Goal: Information Seeking & Learning: Learn about a topic

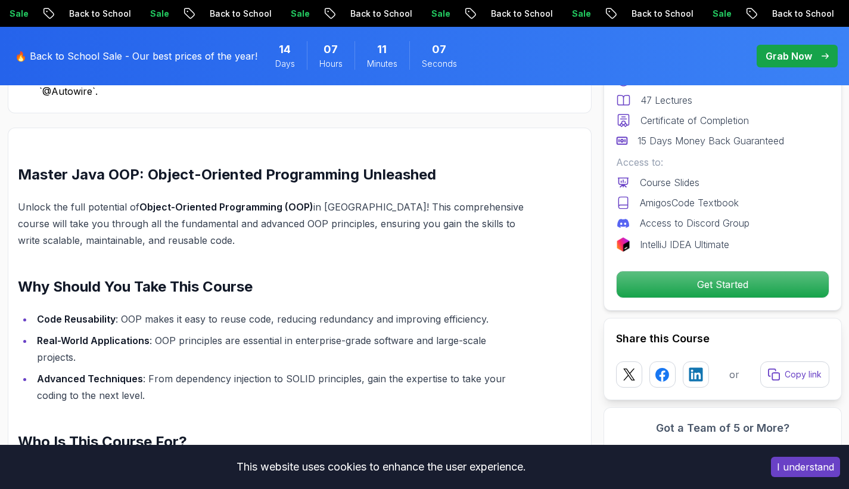
scroll to position [770, 0]
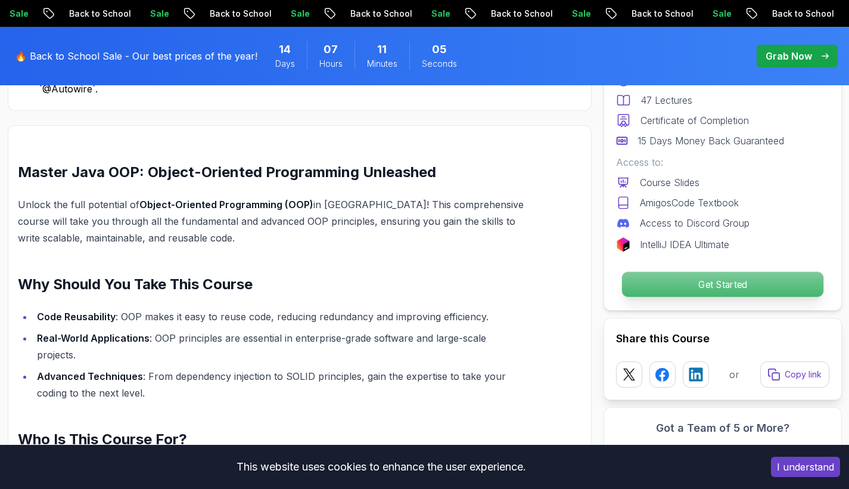
click at [689, 286] on p "Get Started" at bounding box center [721, 284] width 201 height 25
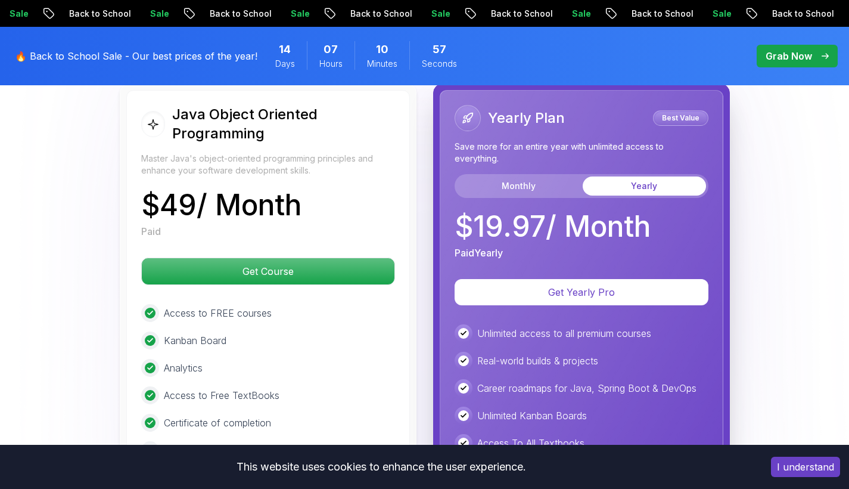
scroll to position [2354, 0]
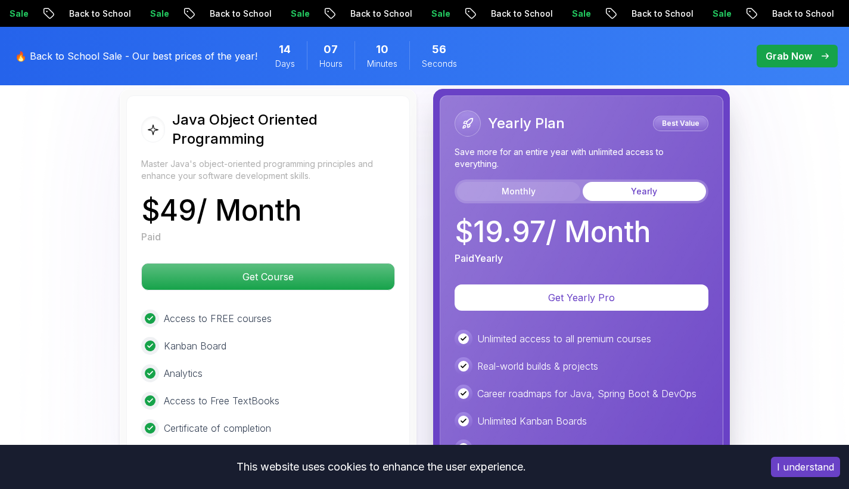
click at [536, 182] on button "Monthly" at bounding box center [518, 191] width 123 height 19
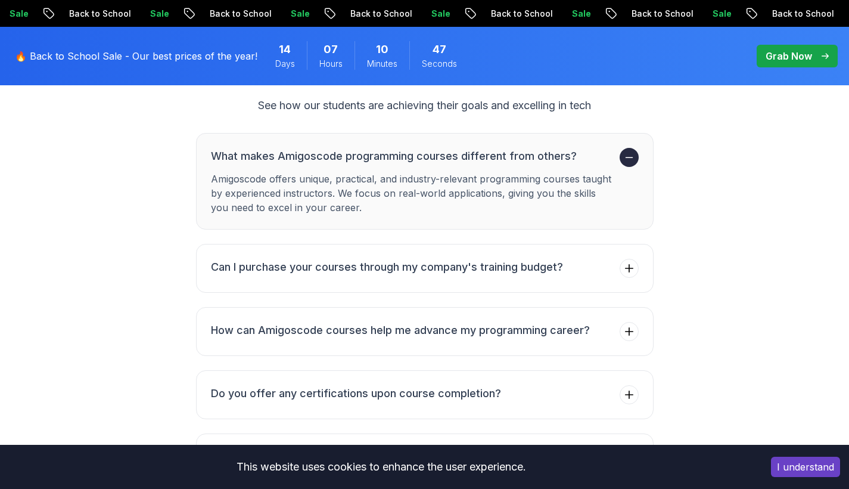
scroll to position [3045, 0]
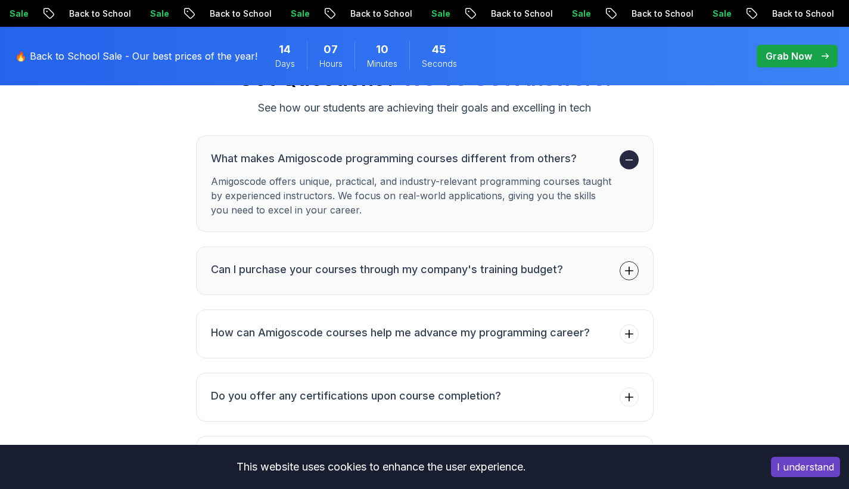
click at [627, 265] on icon at bounding box center [629, 271] width 12 height 12
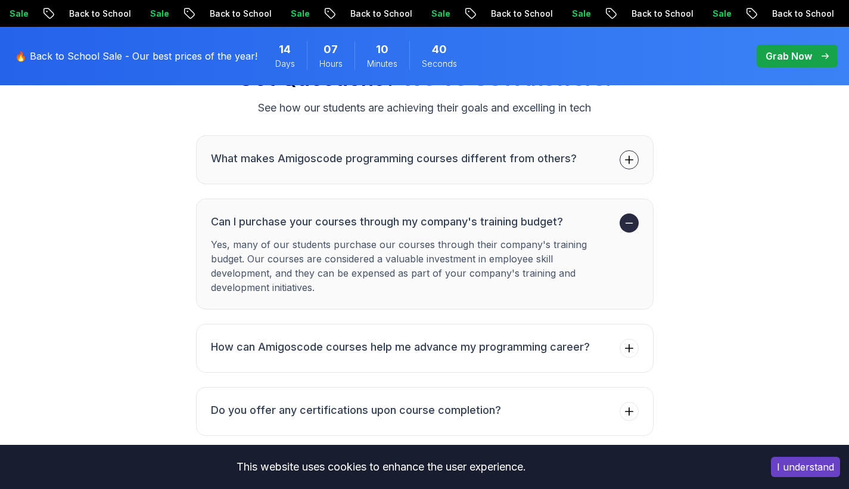
click at [631, 154] on icon at bounding box center [629, 160] width 12 height 12
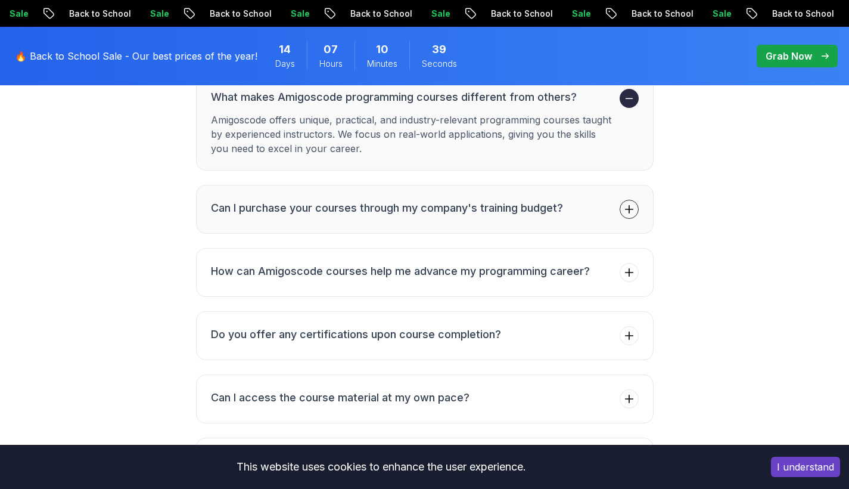
scroll to position [3116, 0]
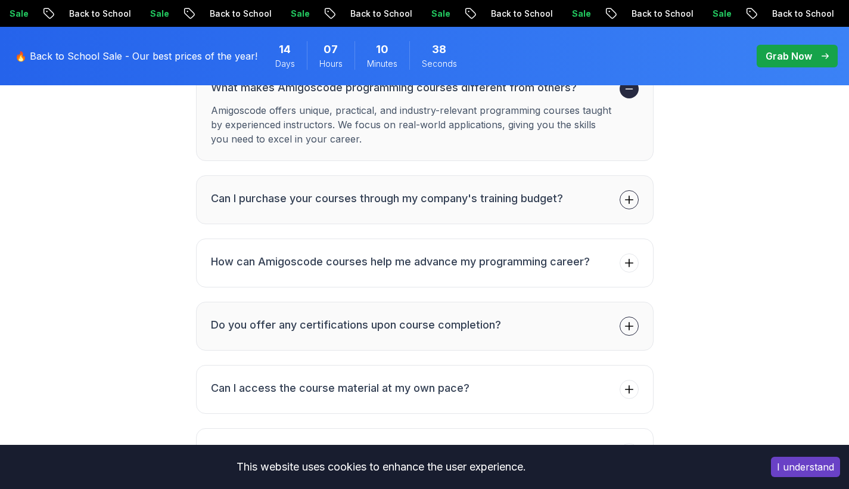
click at [632, 320] on icon at bounding box center [629, 326] width 12 height 12
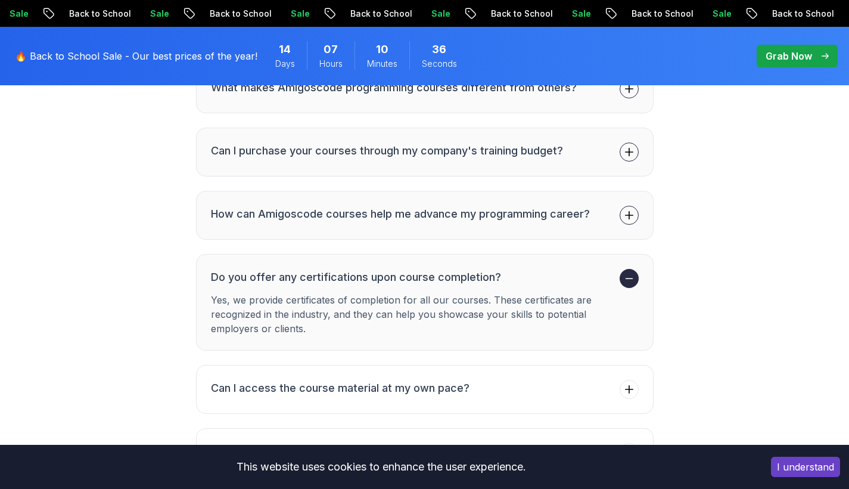
click at [628, 206] on span at bounding box center [629, 215] width 19 height 19
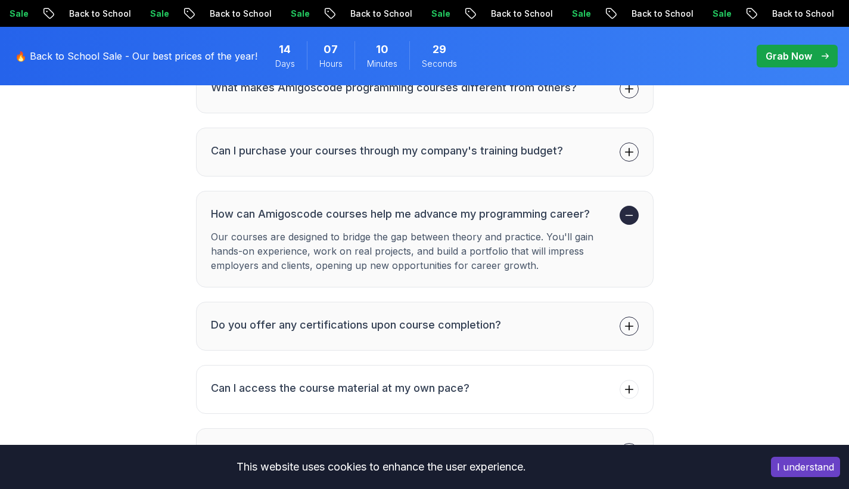
click at [630, 443] on span at bounding box center [629, 452] width 19 height 19
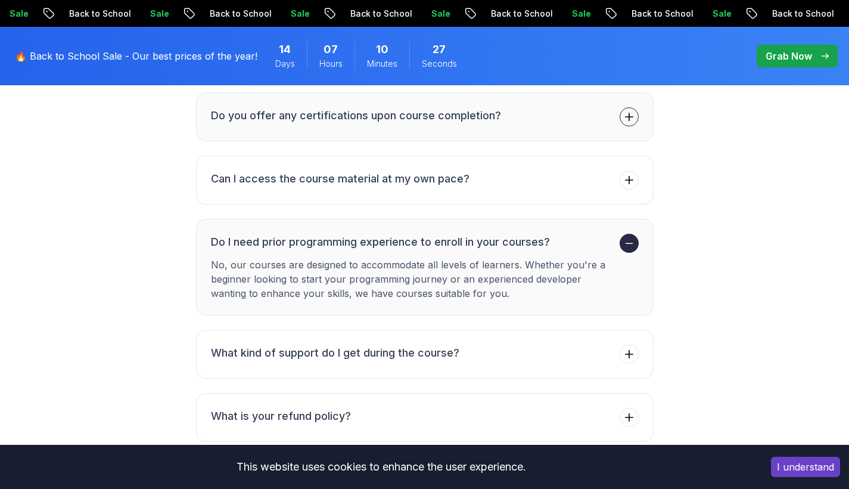
scroll to position [3283, 0]
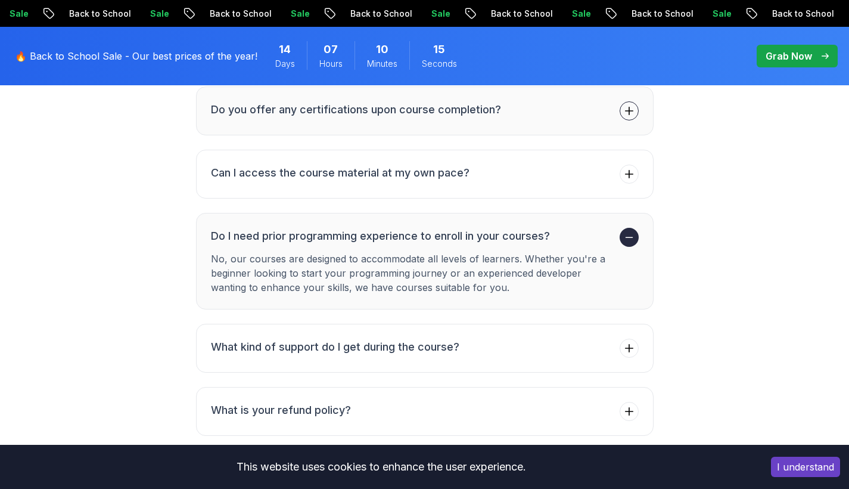
click at [797, 61] on p "Grab Now" at bounding box center [789, 56] width 46 height 14
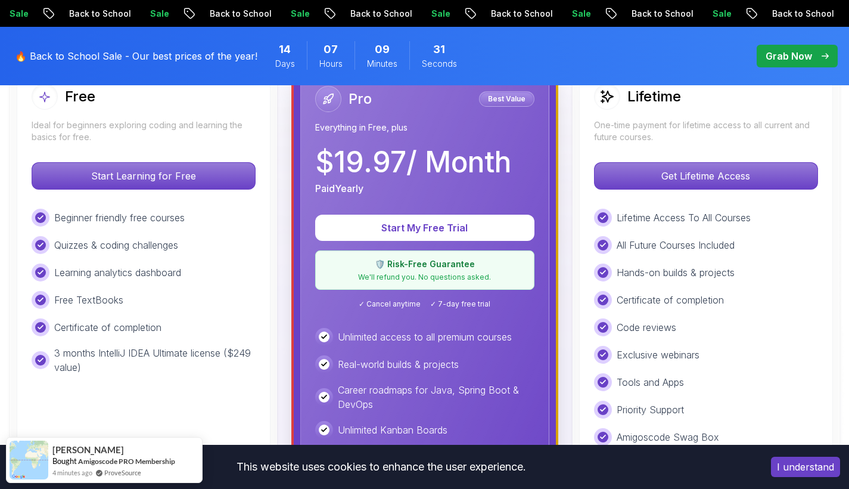
scroll to position [381, 0]
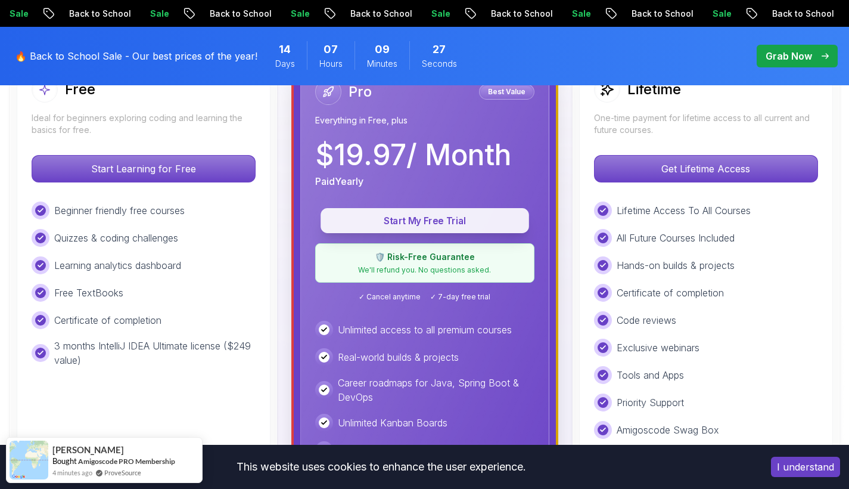
click at [425, 228] on button "Start My Free Trial" at bounding box center [425, 220] width 209 height 25
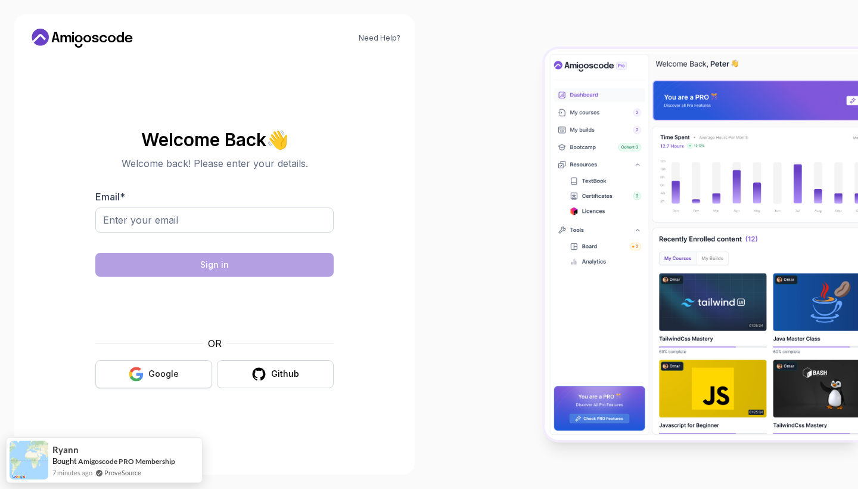
click at [156, 372] on div "Google" at bounding box center [163, 374] width 30 height 12
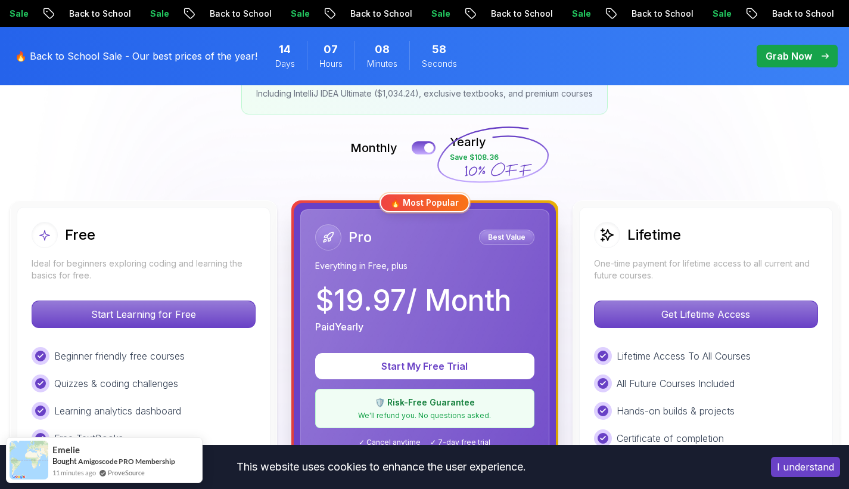
scroll to position [242, 0]
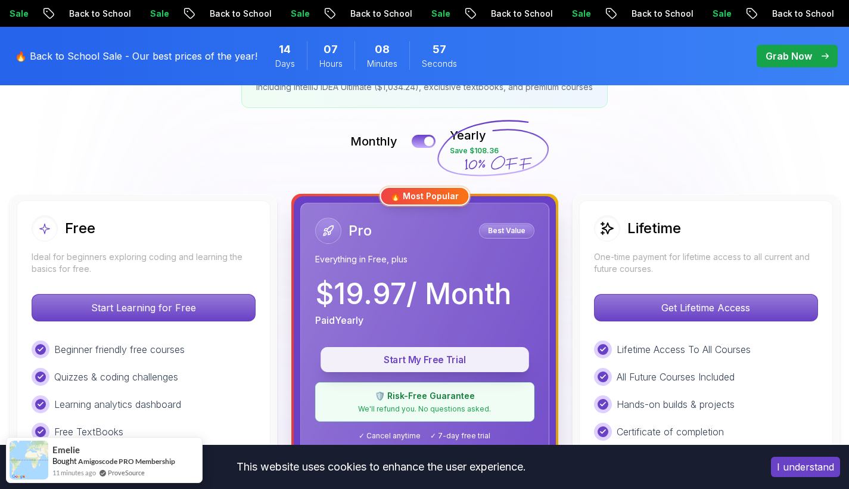
click at [433, 369] on button "Start My Free Trial" at bounding box center [425, 359] width 209 height 25
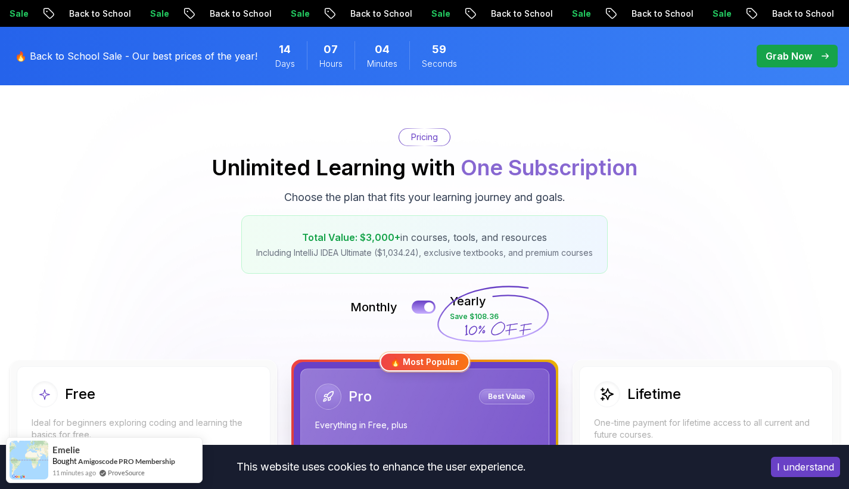
scroll to position [0, 0]
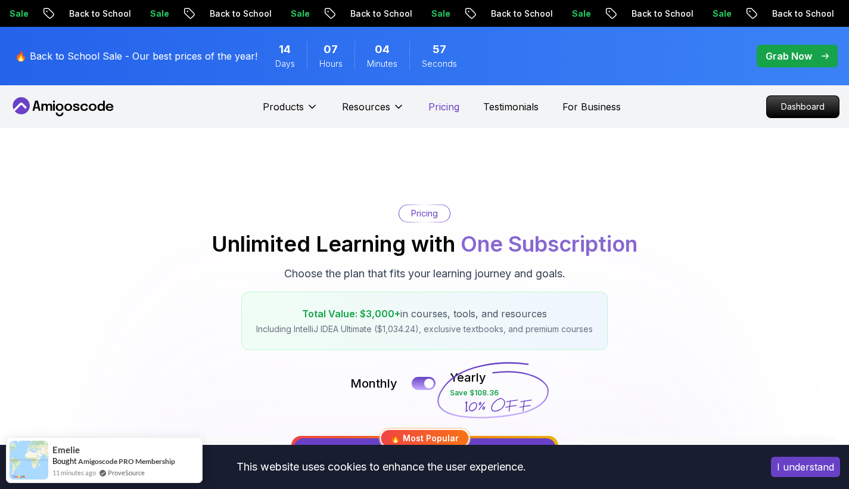
click at [434, 110] on p "Pricing" at bounding box center [443, 106] width 31 height 14
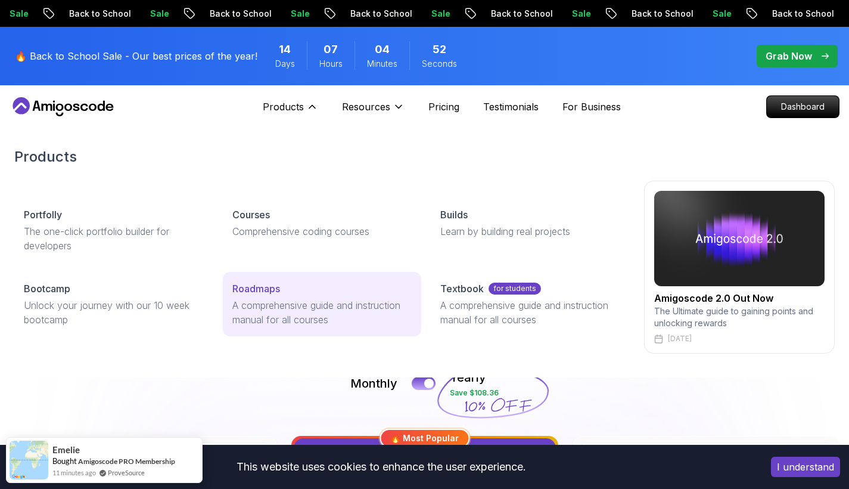
click at [248, 284] on p "Roadmaps" at bounding box center [256, 288] width 48 height 14
click at [259, 289] on p "Roadmaps" at bounding box center [256, 288] width 48 height 14
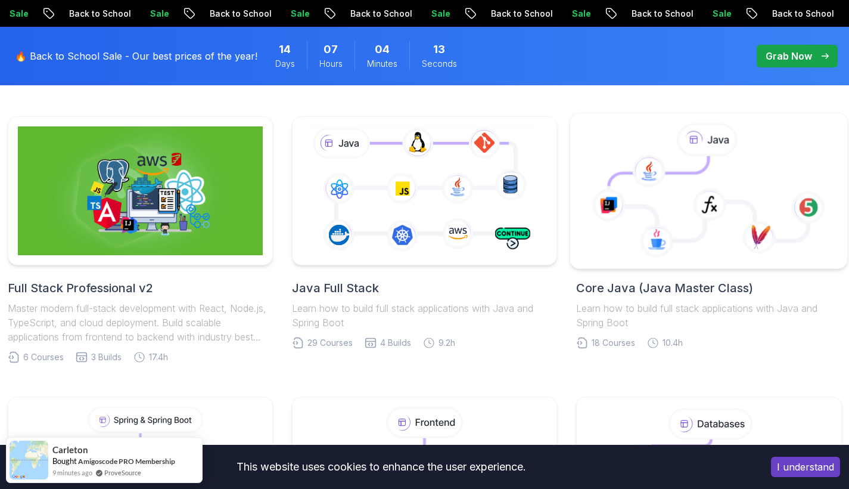
scroll to position [292, 0]
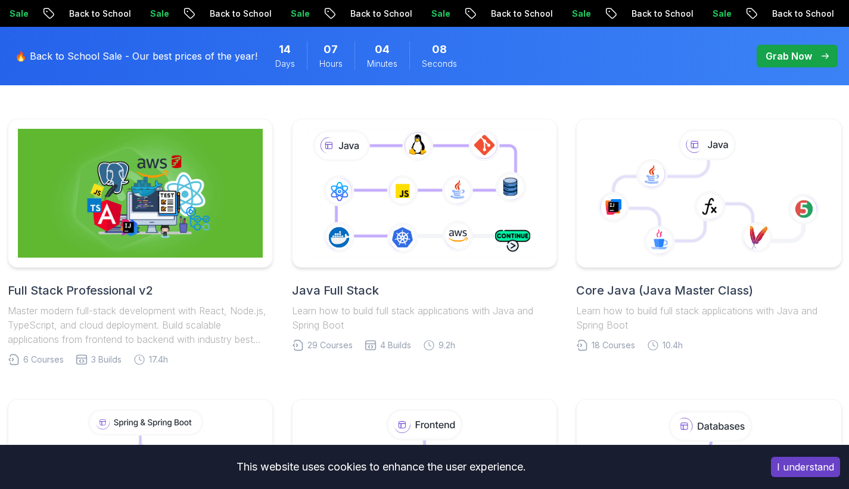
click at [658, 292] on h2 "Core Java (Java Master Class)" at bounding box center [708, 290] width 265 height 17
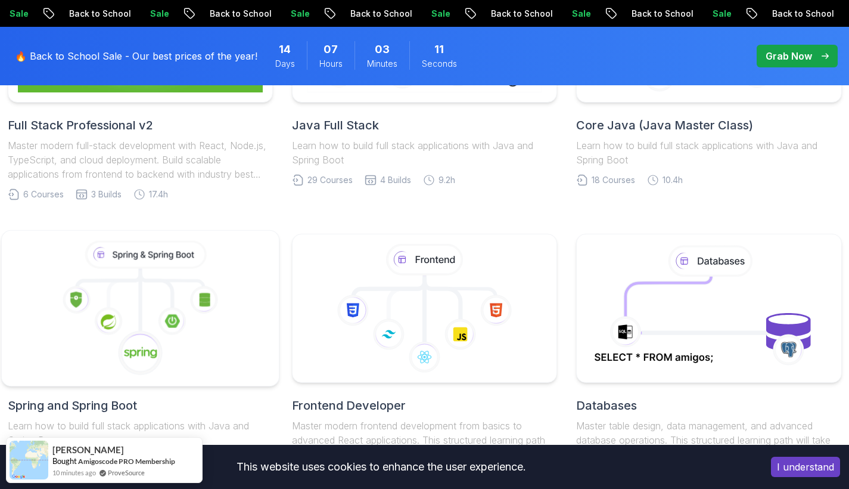
scroll to position [507, 0]
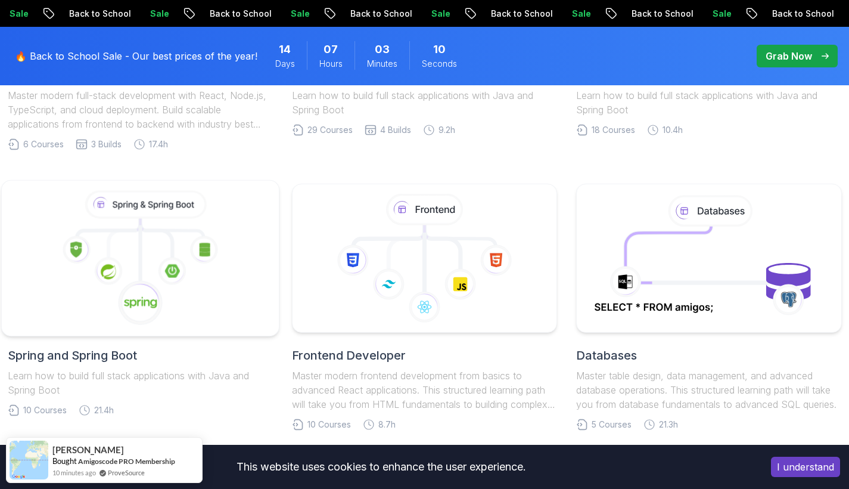
click at [128, 296] on g at bounding box center [140, 260] width 161 height 140
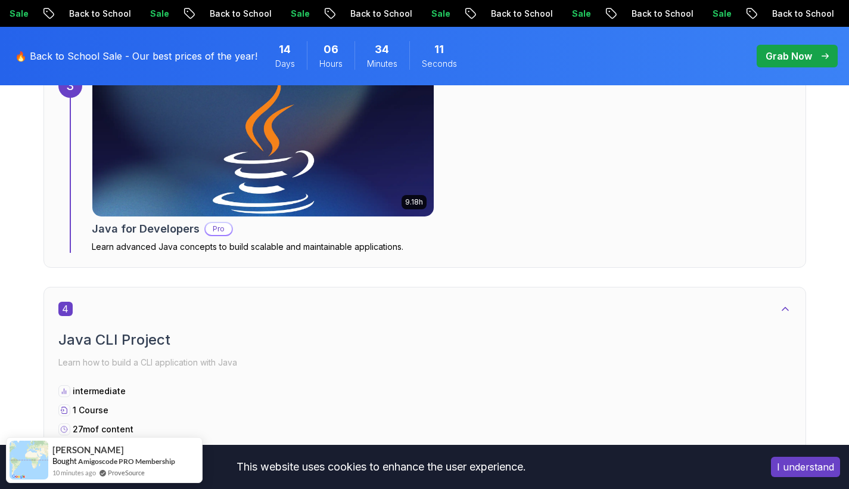
scroll to position [1781, 0]
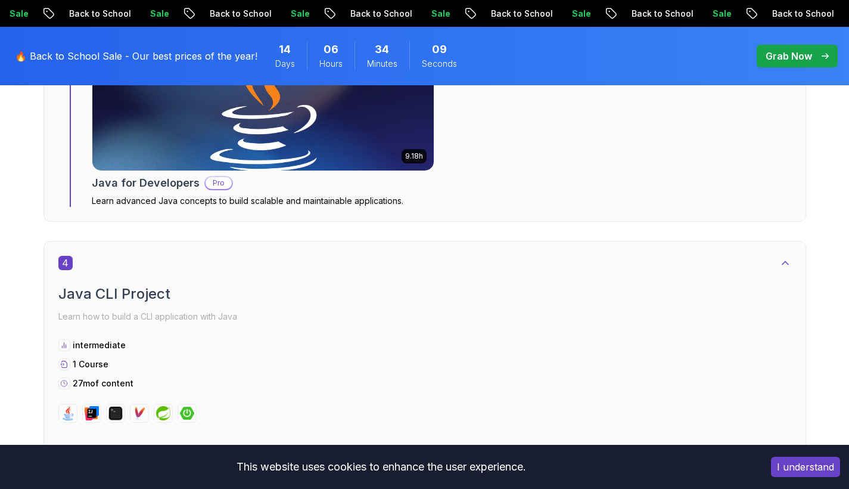
click at [369, 137] on img at bounding box center [262, 99] width 359 height 149
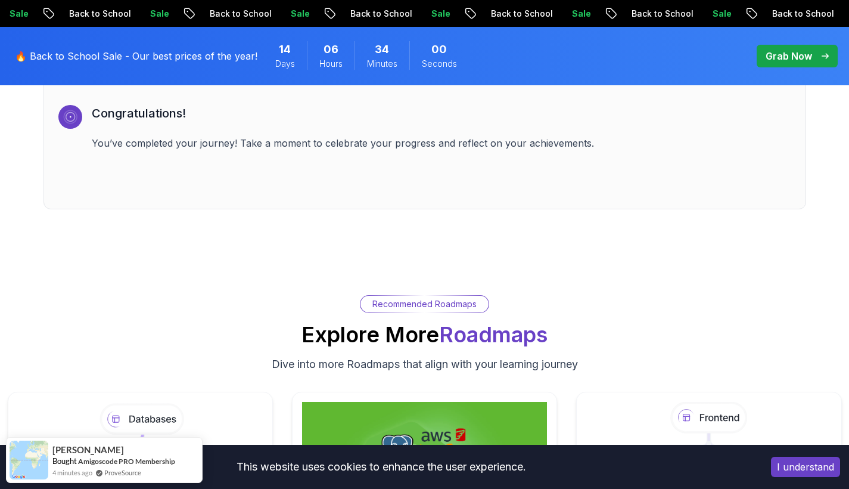
scroll to position [4240, 0]
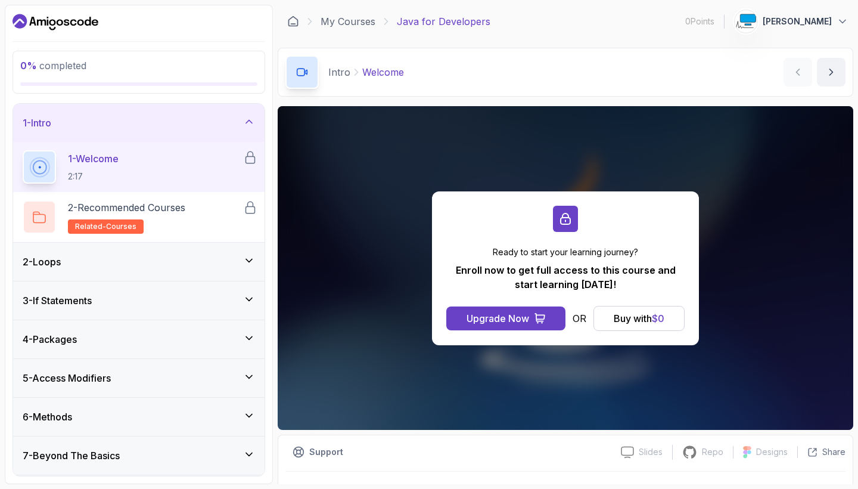
click at [127, 403] on div "6 - Methods" at bounding box center [138, 416] width 251 height 38
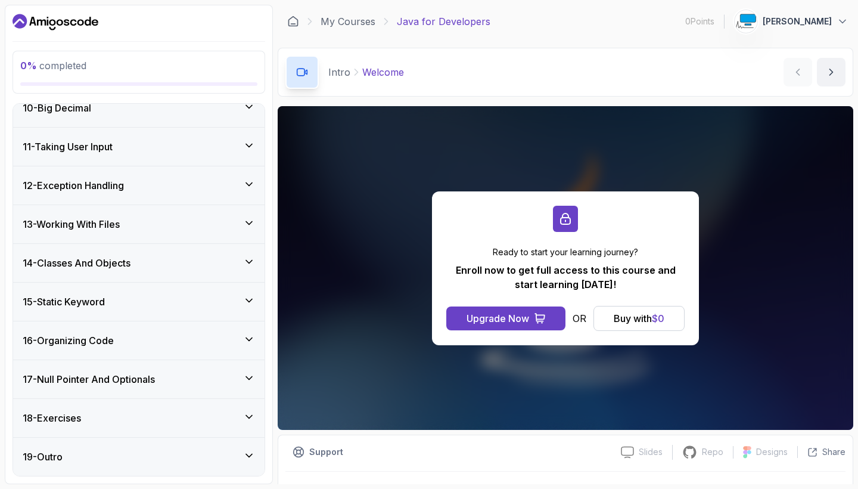
scroll to position [764, 0]
click at [123, 308] on div "15 - Static Keyword" at bounding box center [139, 301] width 232 height 14
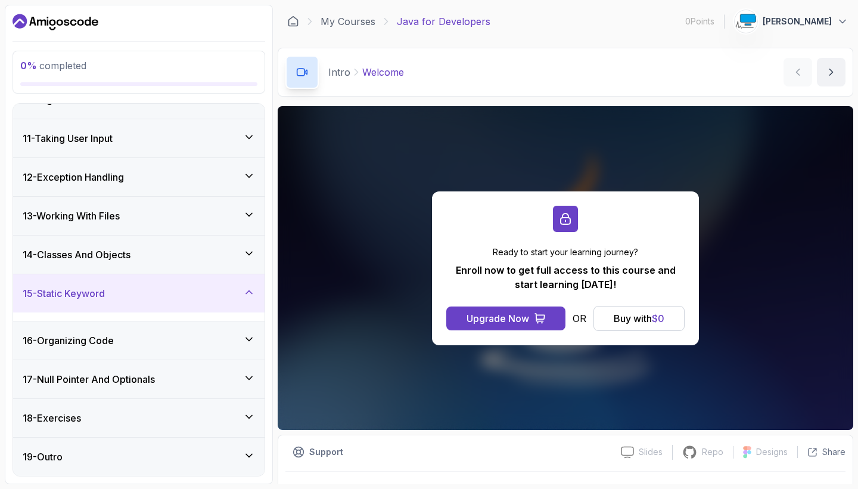
scroll to position [363, 0]
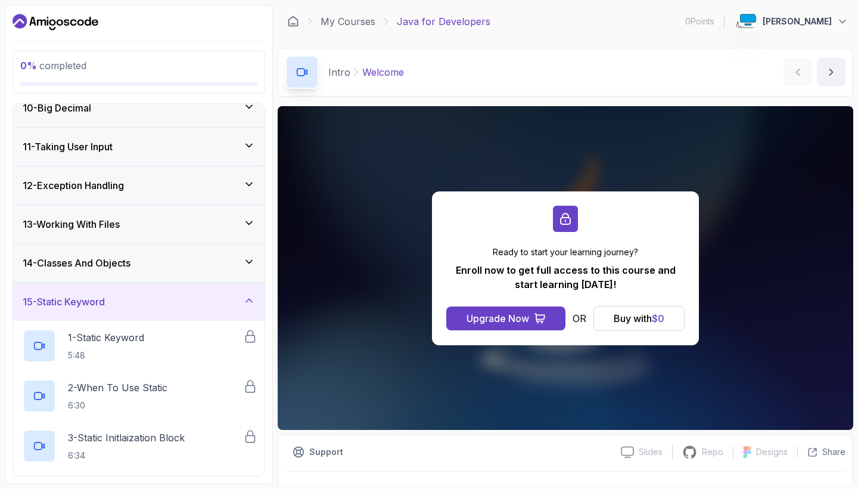
click at [117, 266] on h3 "14 - Classes And Objects" at bounding box center [77, 263] width 108 height 14
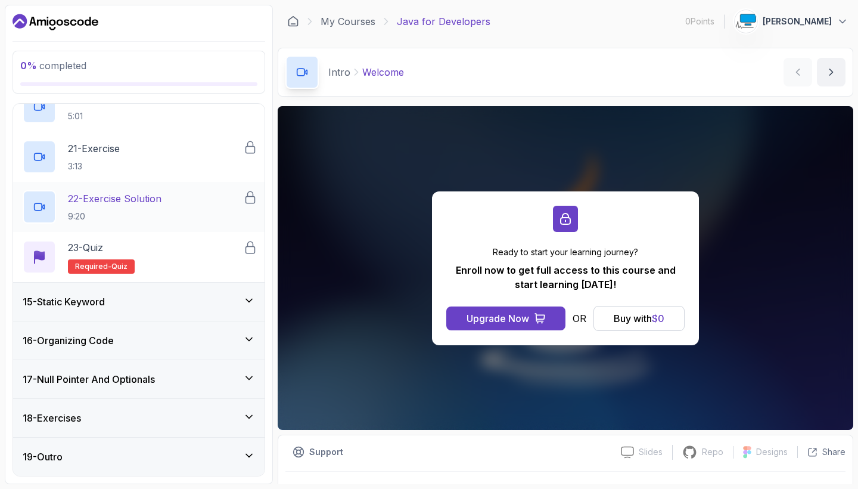
scroll to position [1515, 0]
